Goal: Register for event/course

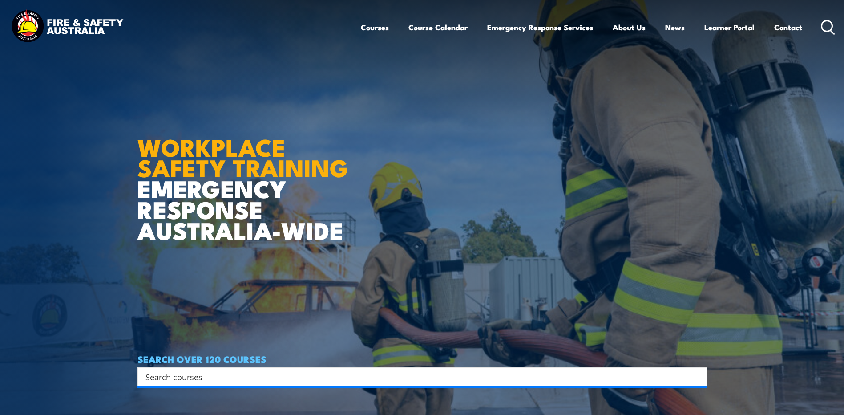
click at [376, 28] on link "Courses" at bounding box center [375, 28] width 28 height 24
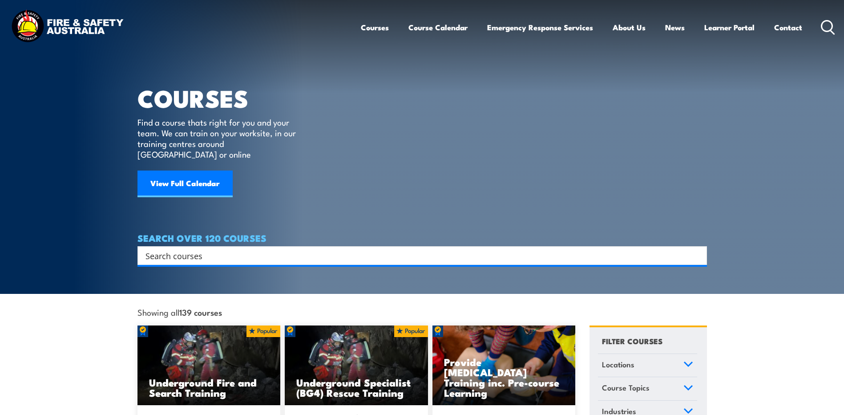
click at [238, 249] on input "Search input" at bounding box center [417, 255] width 542 height 13
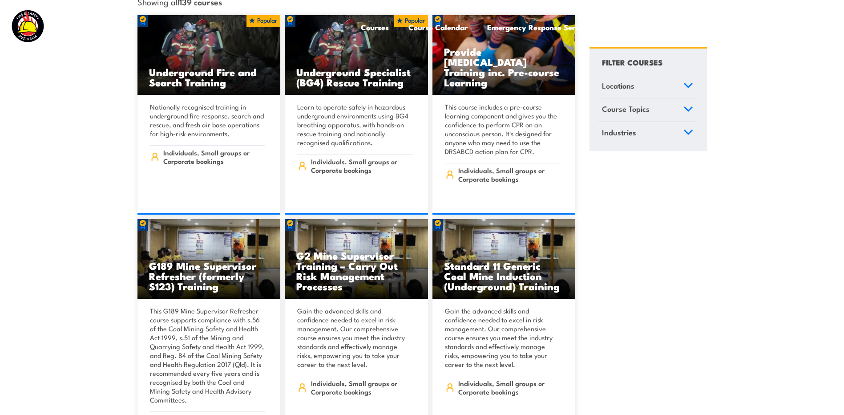
scroll to position [311, 0]
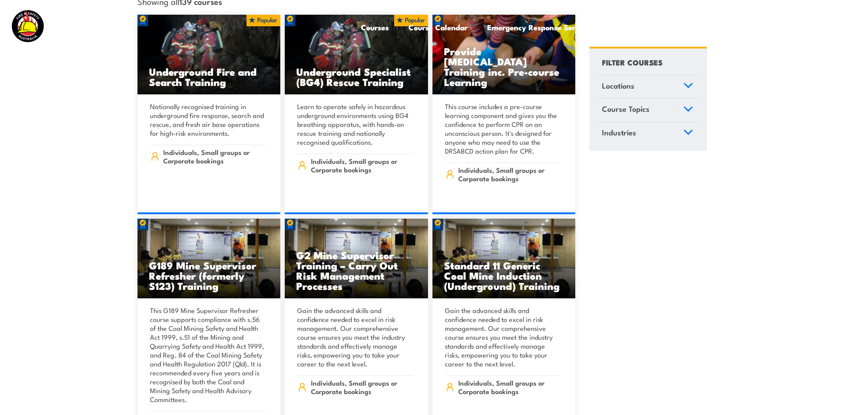
click at [684, 107] on icon at bounding box center [689, 109] width 10 height 6
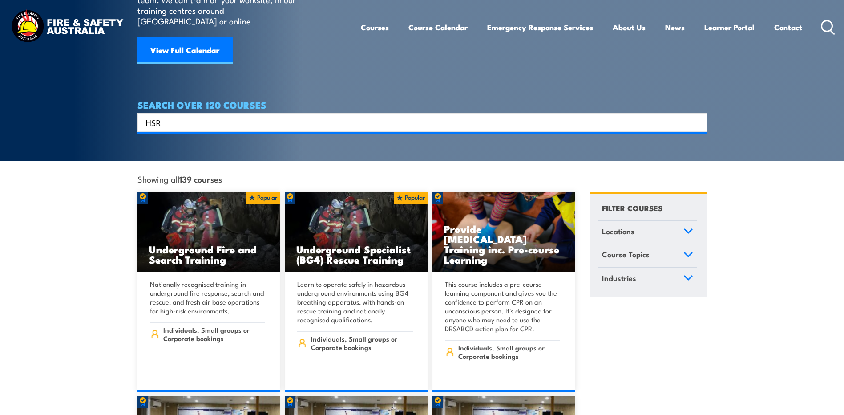
scroll to position [134, 0]
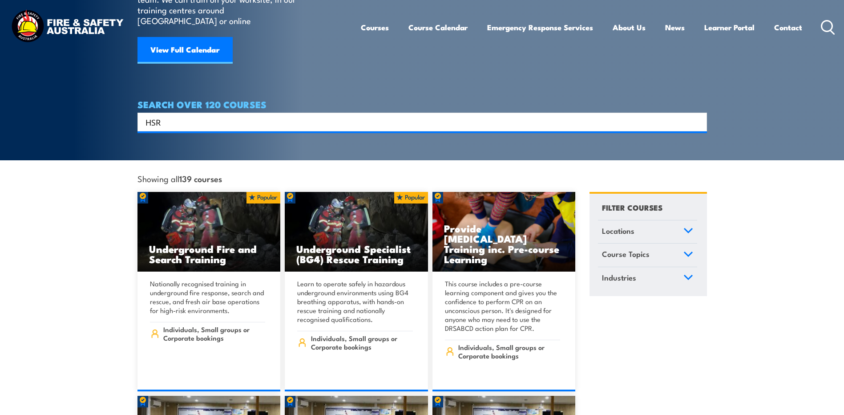
click at [617, 248] on span "Course Topics" at bounding box center [626, 254] width 48 height 12
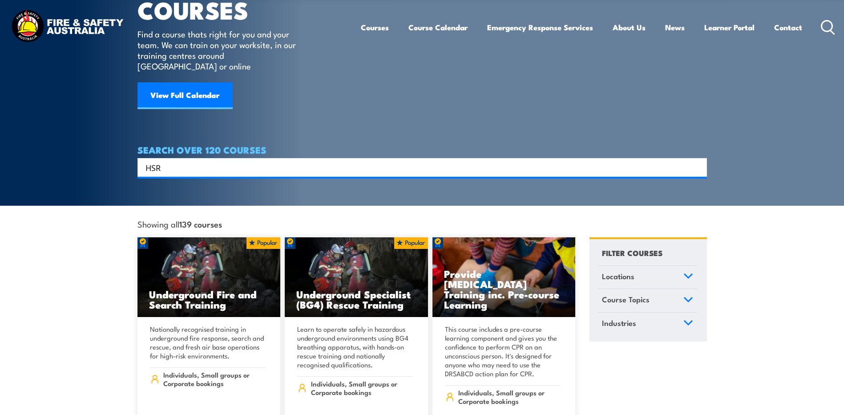
scroll to position [0, 0]
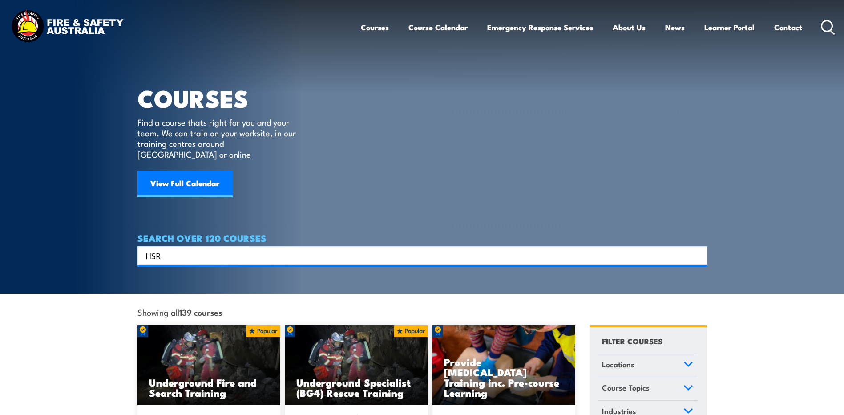
click at [687, 385] on icon at bounding box center [689, 387] width 8 height 4
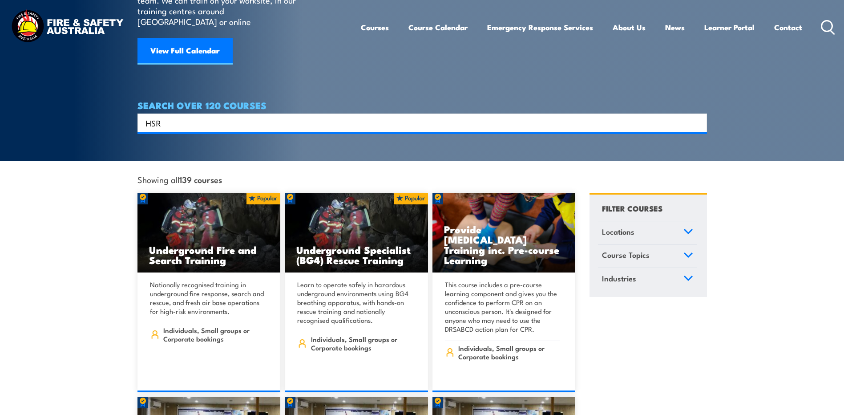
scroll to position [133, 0]
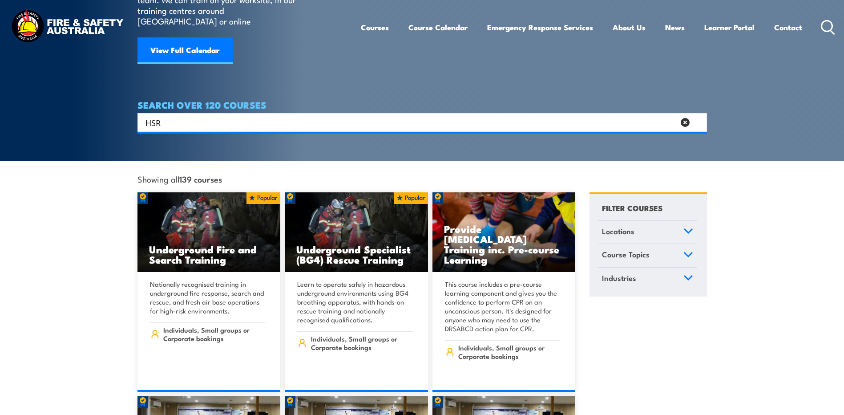
drag, startPoint x: 166, startPoint y: 112, endPoint x: 109, endPoint y: 121, distance: 57.7
click at [109, 121] on section "COURSES Find a course thats right for you and your team. We can train on your w…" at bounding box center [422, 14] width 844 height 294
type input "health and safety"
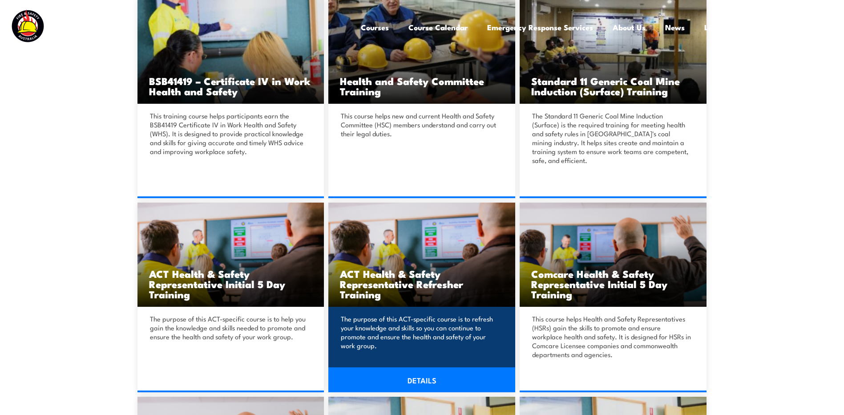
scroll to position [489, 0]
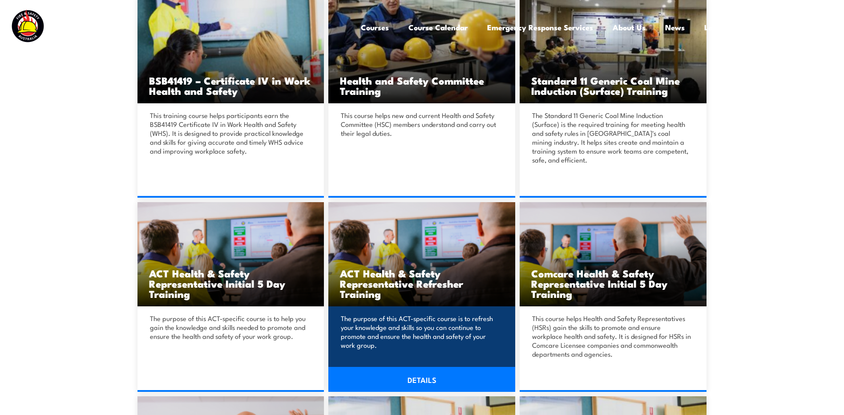
click at [391, 268] on h3 "ACT Health & Safety Representative Refresher Training" at bounding box center [422, 283] width 164 height 31
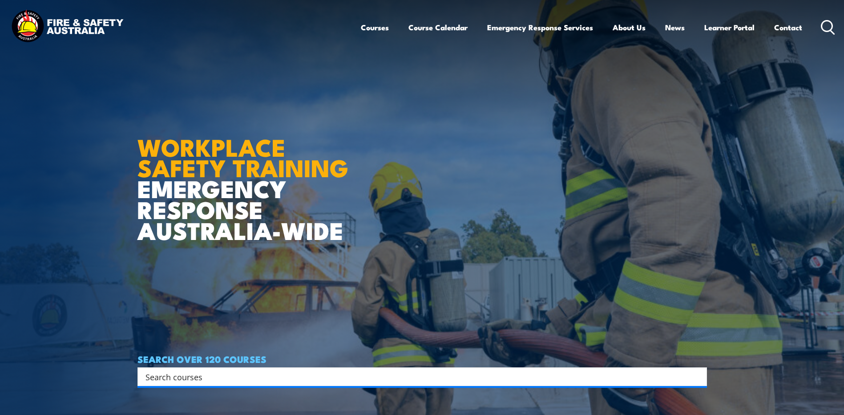
click at [206, 380] on input "Search input" at bounding box center [417, 376] width 542 height 13
type input "health and safety"
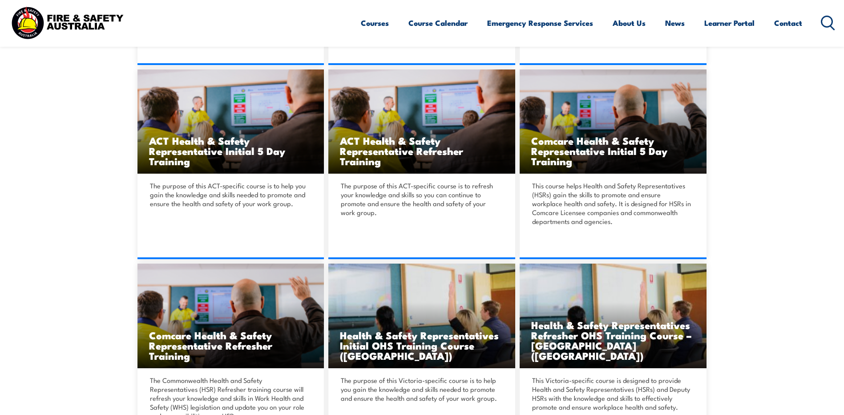
scroll to position [622, 0]
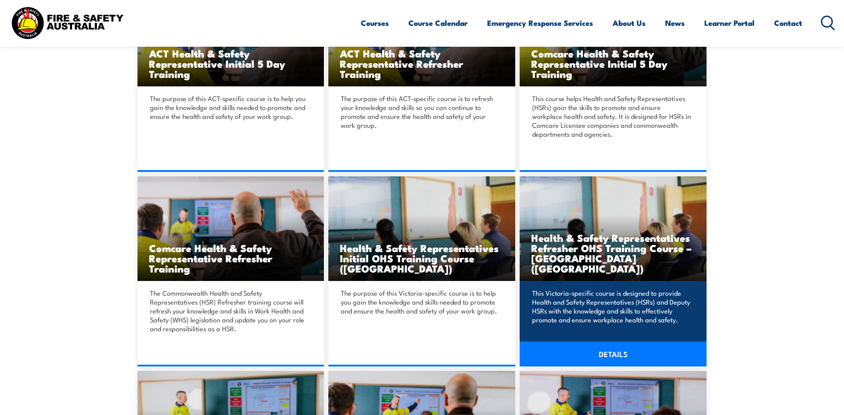
click at [565, 252] on h3 "Health & Safety Representatives Refresher OHS Training Course – Plant (VIC)" at bounding box center [613, 252] width 164 height 41
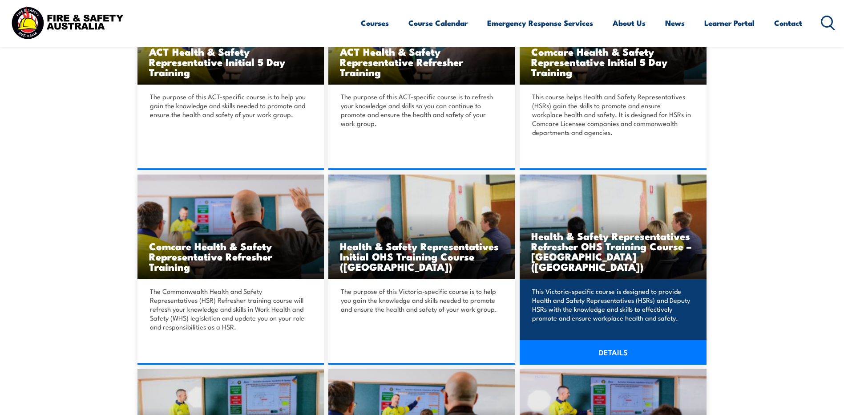
scroll to position [711, 0]
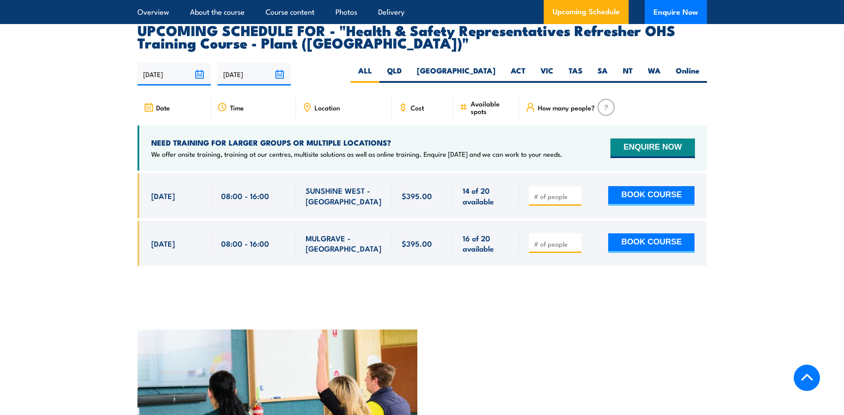
scroll to position [1601, 0]
